Goal: Transaction & Acquisition: Subscribe to service/newsletter

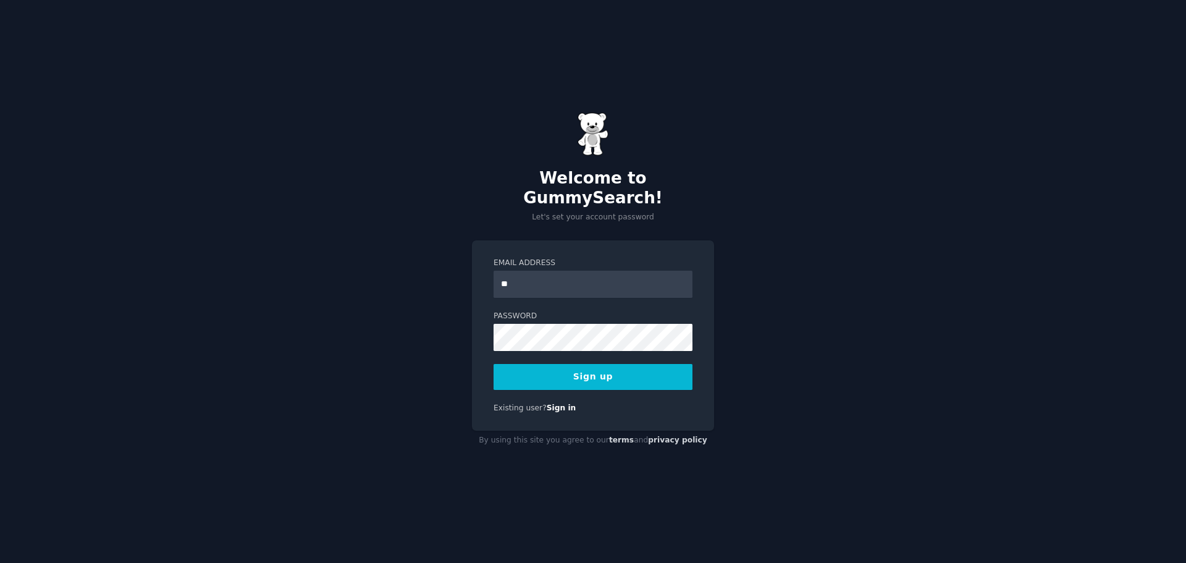
type input "*"
type input "**********"
click at [493, 364] on button "Sign up" at bounding box center [592, 377] width 199 height 26
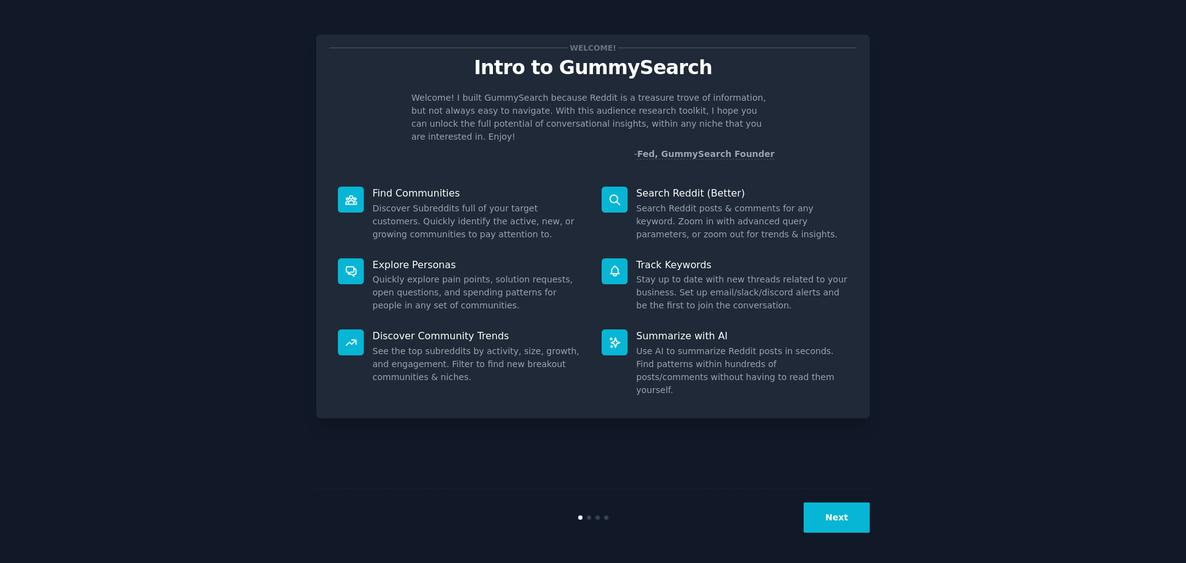
click at [819, 520] on button "Next" at bounding box center [836, 517] width 66 height 30
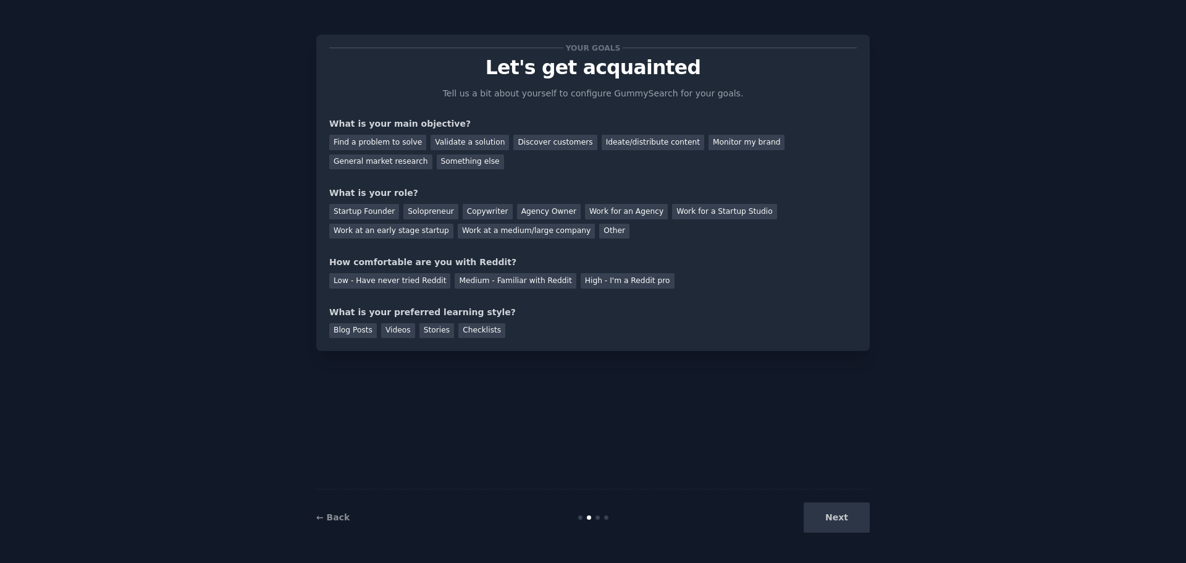
click at [819, 520] on div "Next" at bounding box center [777, 517] width 185 height 30
click at [831, 521] on div "Next" at bounding box center [777, 517] width 185 height 30
click at [369, 151] on div "Find a problem to solve Validate a solution Discover customers Ideate/distribut…" at bounding box center [592, 149] width 527 height 39
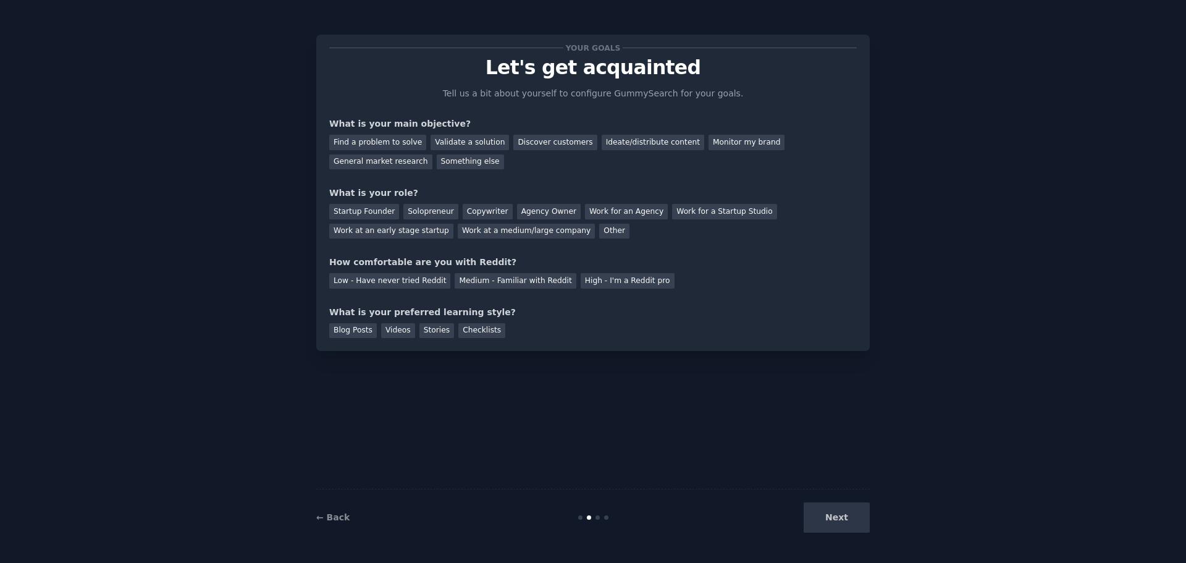
click at [371, 151] on div "Find a problem to solve Validate a solution Discover customers Ideate/distribut…" at bounding box center [592, 149] width 527 height 39
click at [375, 148] on div "Find a problem to solve" at bounding box center [377, 142] width 97 height 15
click at [460, 147] on div "Validate a solution" at bounding box center [469, 142] width 78 height 15
click at [390, 146] on div "Find a problem to solve" at bounding box center [377, 142] width 97 height 15
click at [379, 210] on div "Startup Founder" at bounding box center [364, 211] width 70 height 15
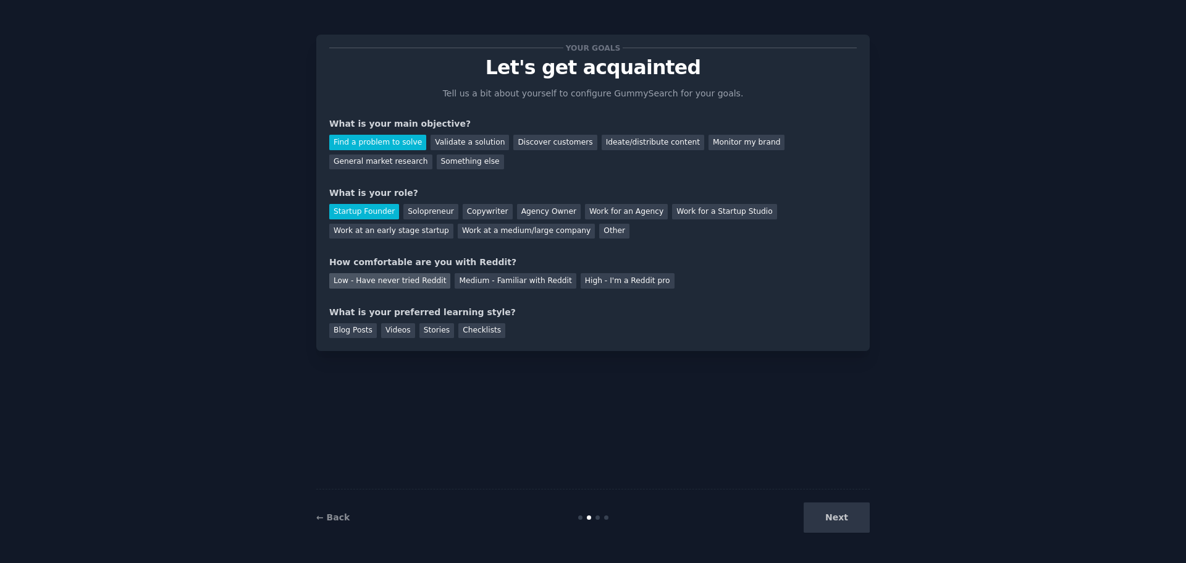
click at [422, 282] on div "Low - Have never tried Reddit" at bounding box center [389, 280] width 121 height 15
click at [352, 330] on div "Blog Posts" at bounding box center [353, 330] width 48 height 15
click at [836, 516] on button "Next" at bounding box center [836, 517] width 66 height 30
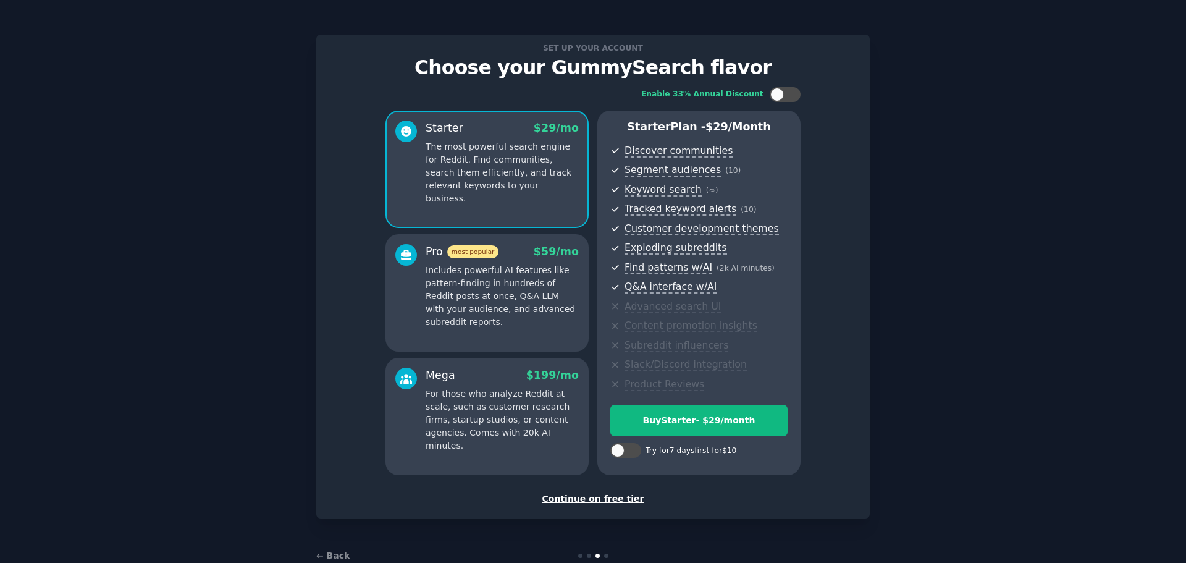
scroll to position [30, 0]
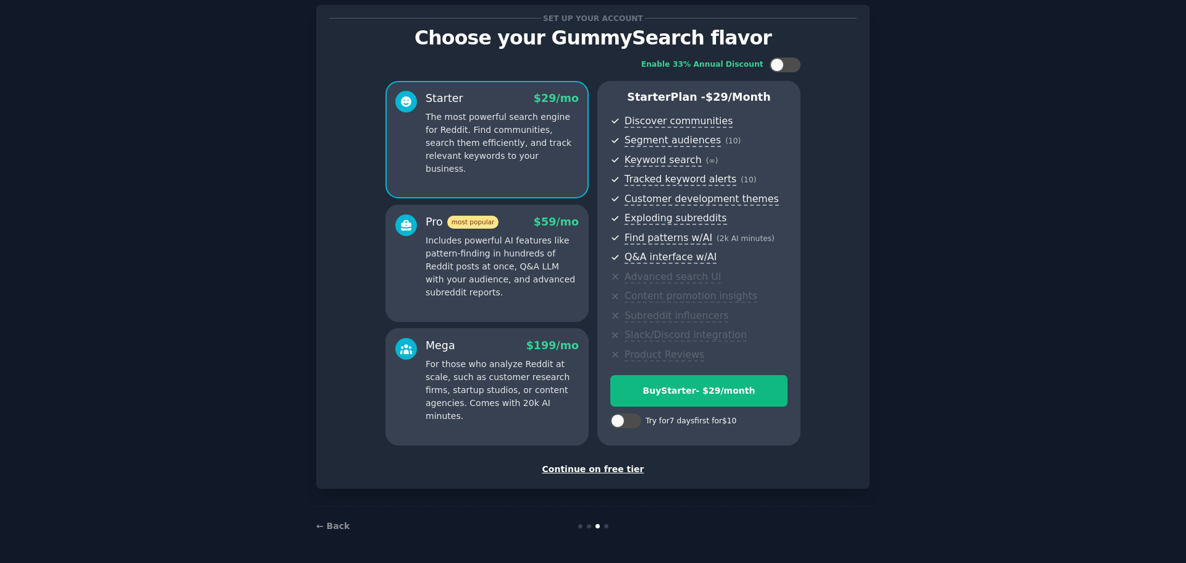
click at [611, 467] on div "Continue on free tier" at bounding box center [592, 469] width 527 height 13
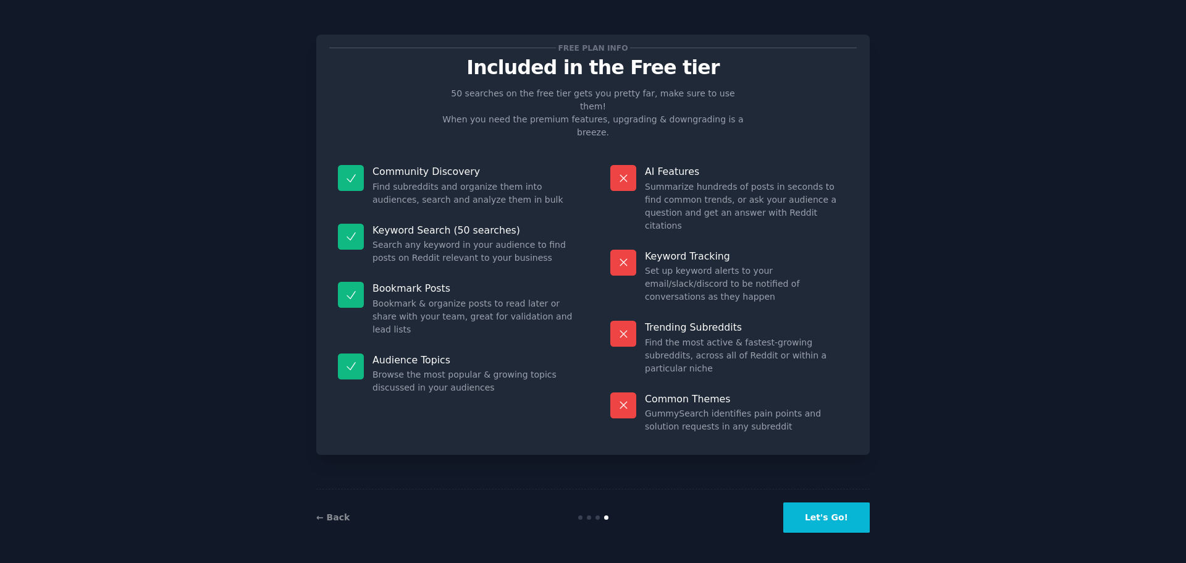
click at [808, 508] on button "Let's Go!" at bounding box center [826, 517] width 86 height 30
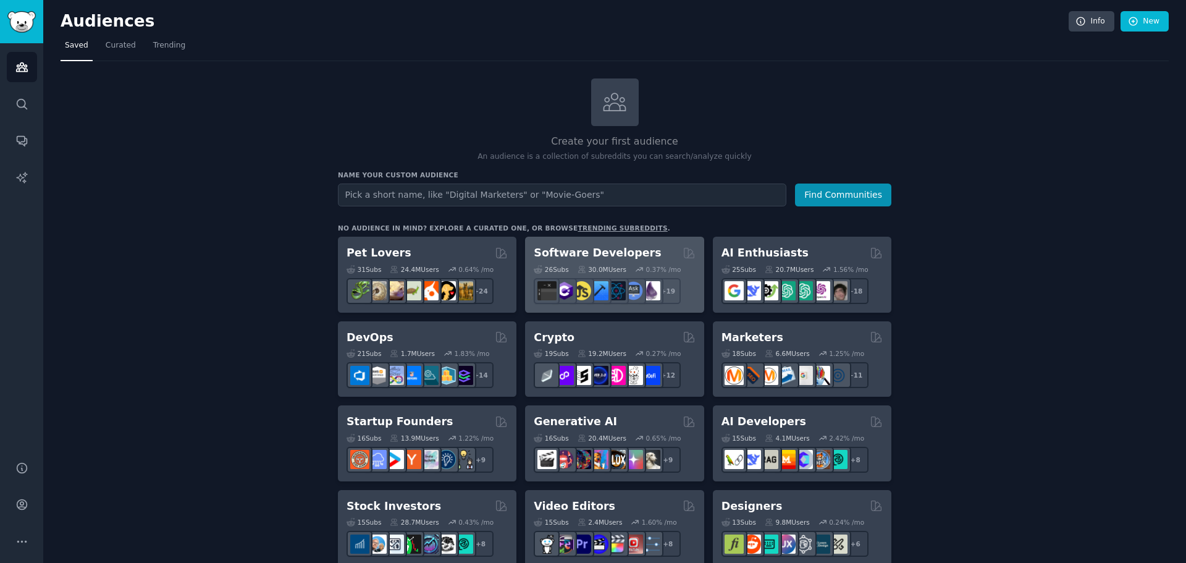
scroll to position [146, 0]
